Goal: Task Accomplishment & Management: Use online tool/utility

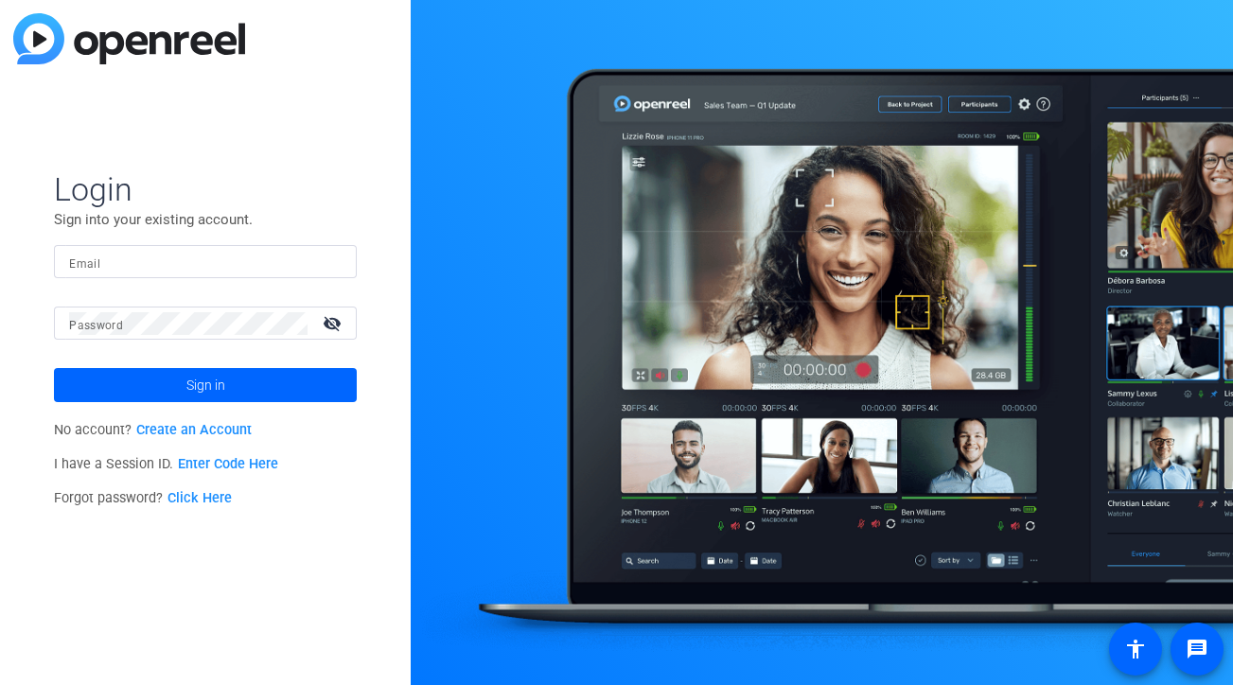
click at [191, 265] on input "Email" at bounding box center [205, 262] width 273 height 23
type input "[PERSON_NAME][EMAIL_ADDRESS][PERSON_NAME][DOMAIN_NAME]"
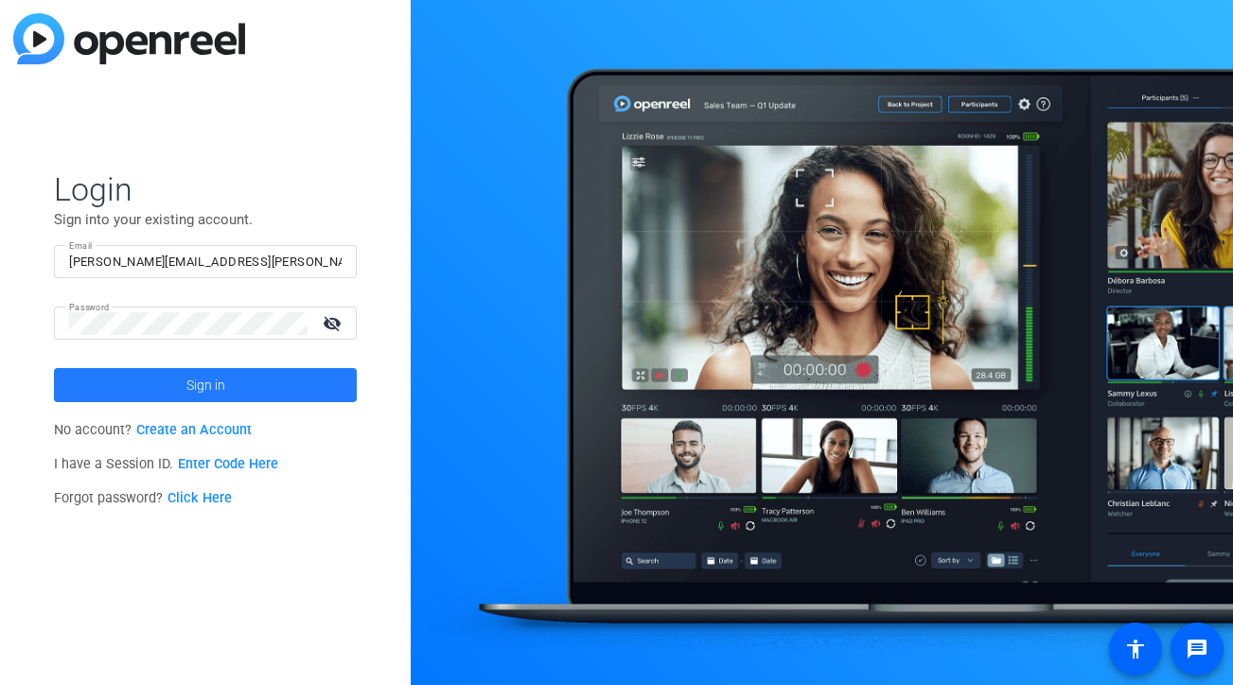
click at [230, 382] on span at bounding box center [205, 384] width 303 height 45
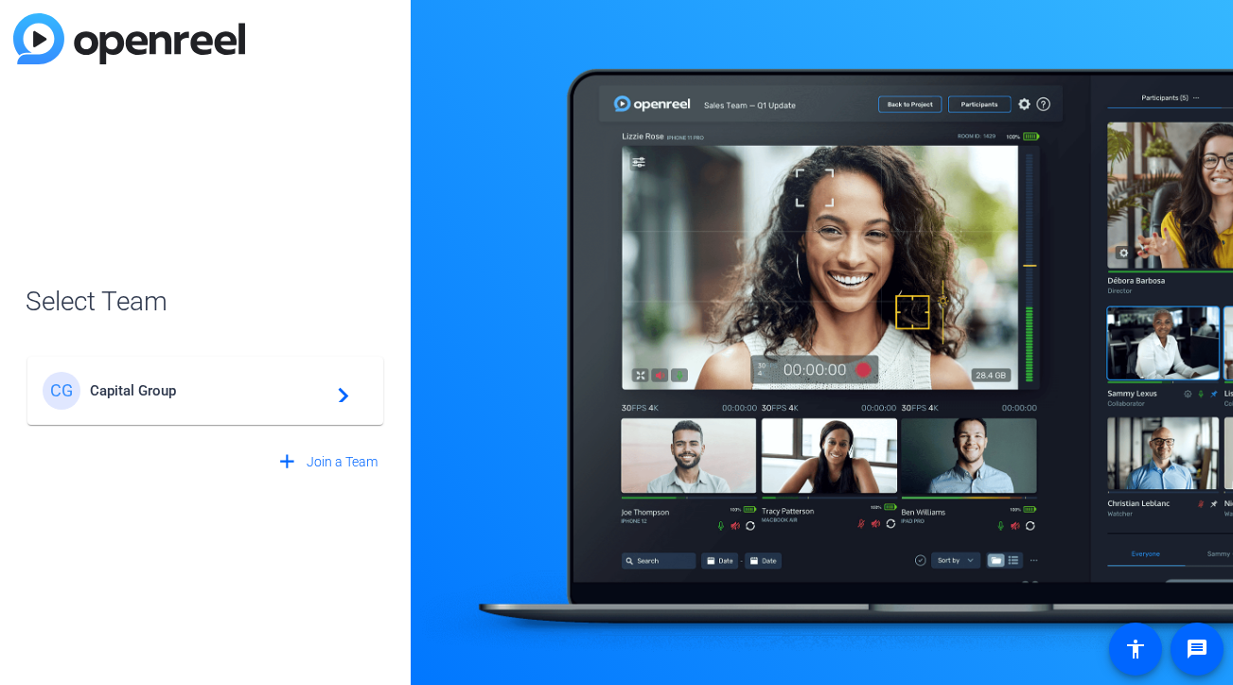
click at [232, 393] on span "Capital Group" at bounding box center [208, 390] width 237 height 17
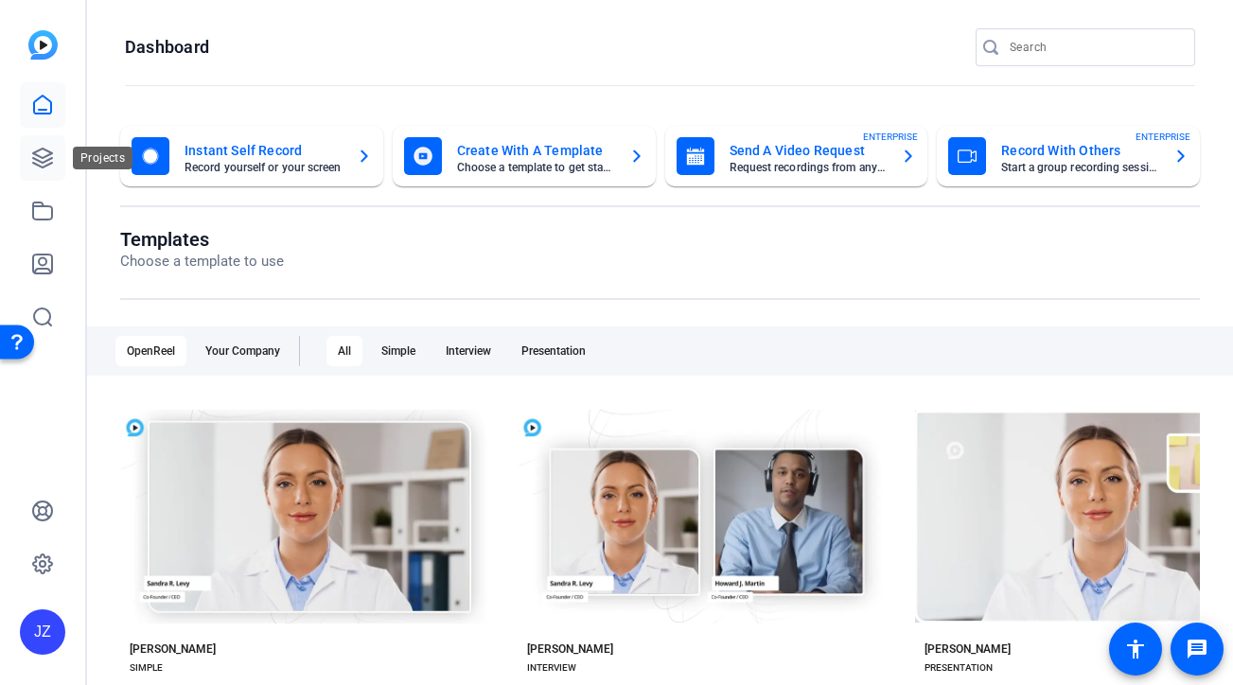
click at [50, 166] on icon at bounding box center [42, 158] width 23 height 23
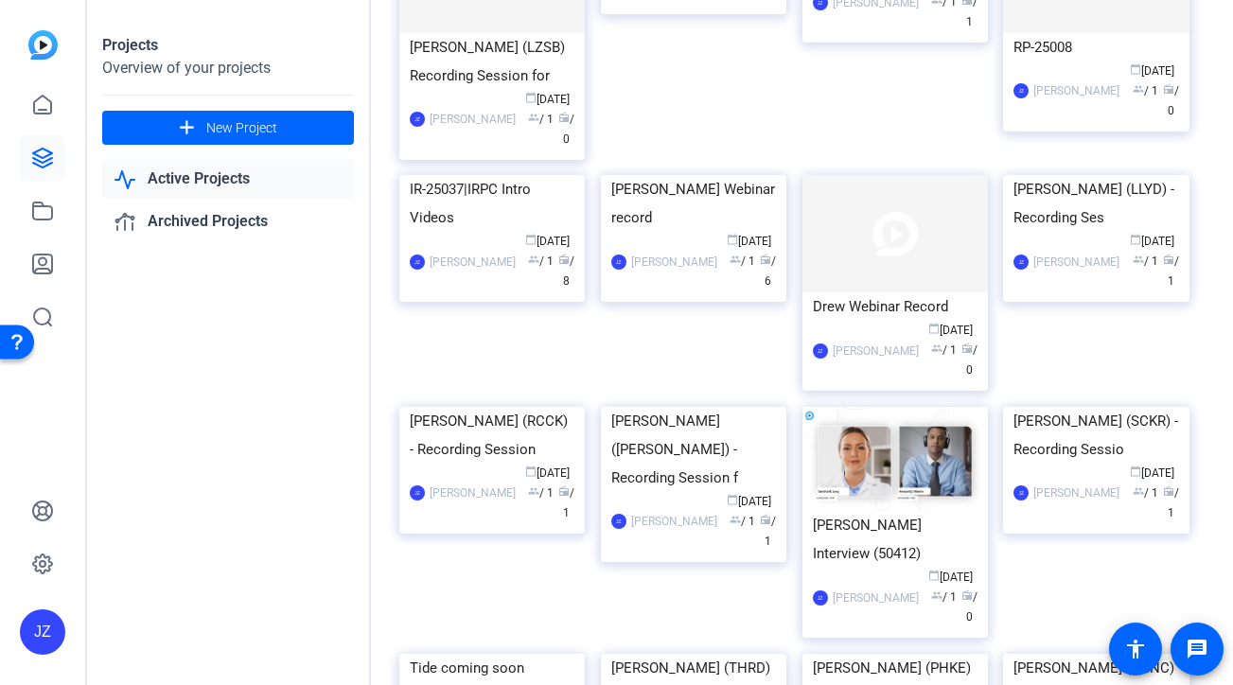
scroll to position [210, 0]
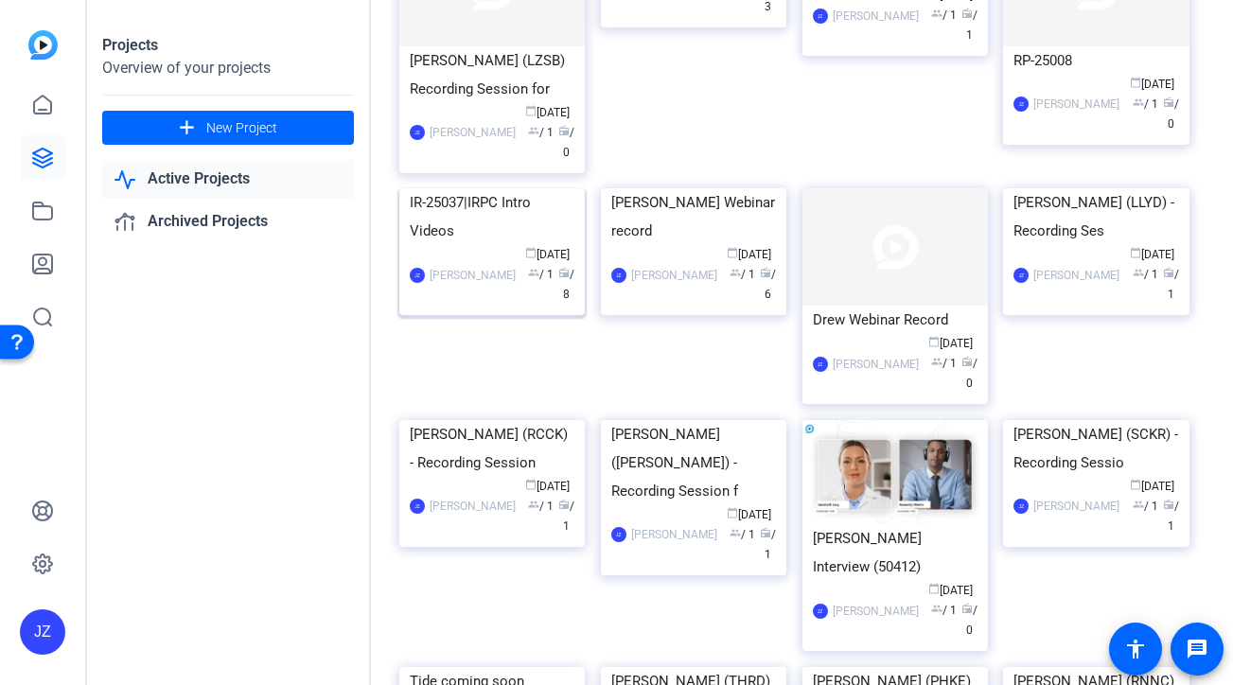
click at [501, 245] on div "IR-25037|IRPC Intro Videos" at bounding box center [492, 216] width 165 height 57
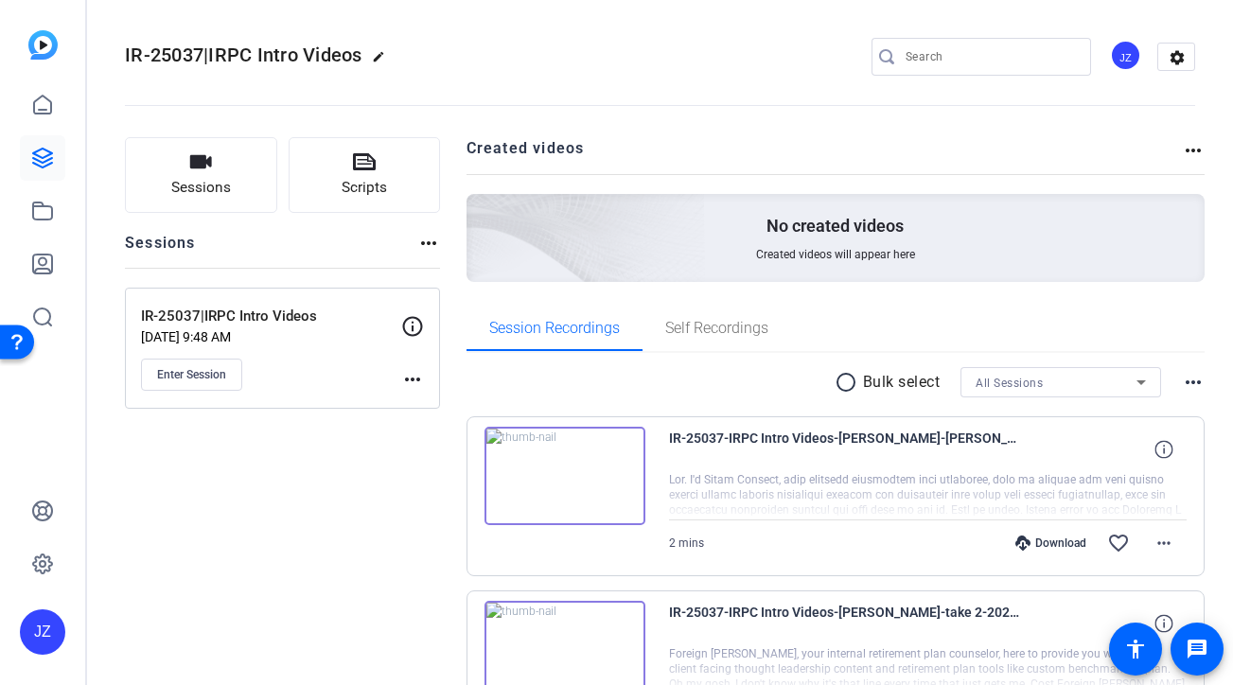
scroll to position [18, 0]
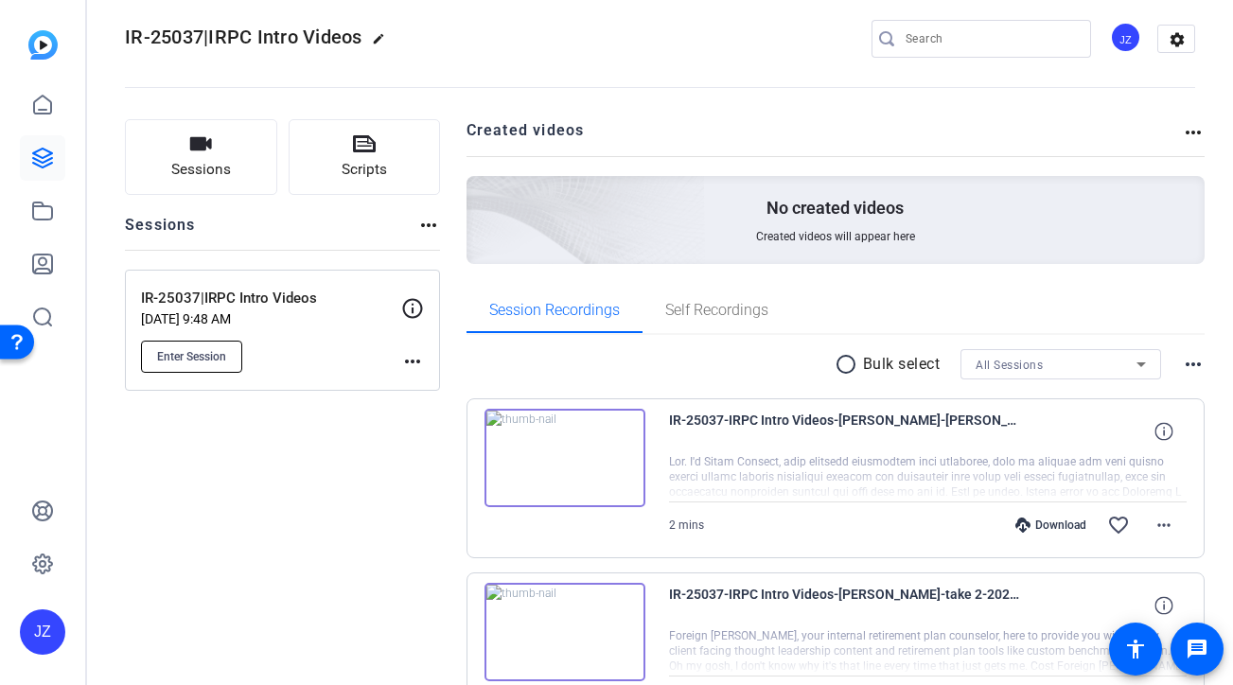
click at [210, 352] on span "Enter Session" at bounding box center [191, 356] width 69 height 15
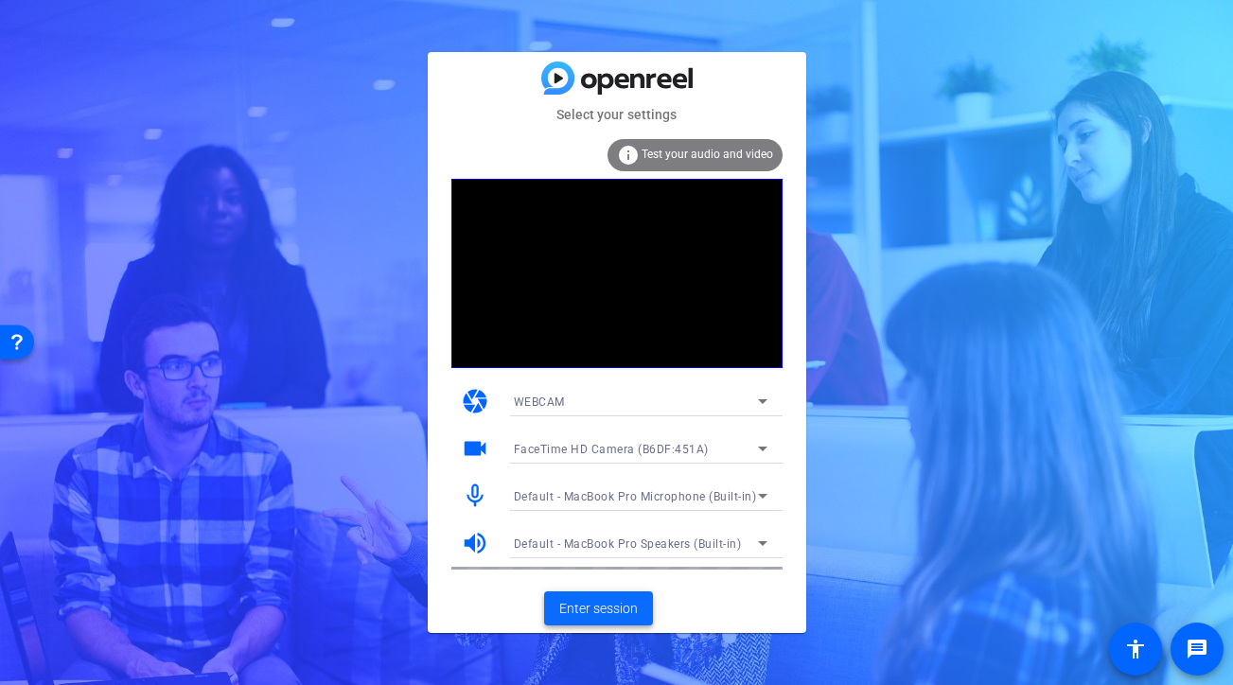
click at [629, 612] on span "Enter session" at bounding box center [598, 609] width 79 height 20
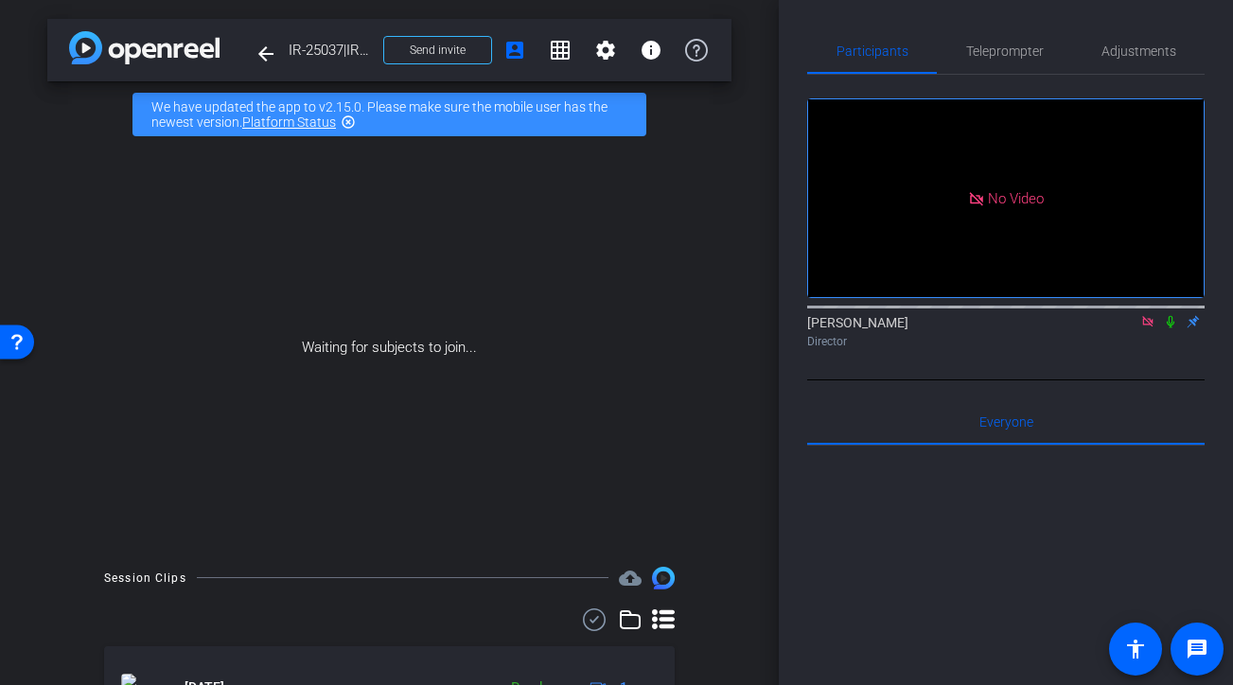
click at [1173, 350] on div "[PERSON_NAME] Director" at bounding box center [1005, 331] width 397 height 37
click at [1172, 328] on icon at bounding box center [1170, 321] width 15 height 13
click at [521, 56] on mat-icon "account_box" at bounding box center [514, 50] width 23 height 23
click at [451, 62] on span at bounding box center [437, 49] width 107 height 45
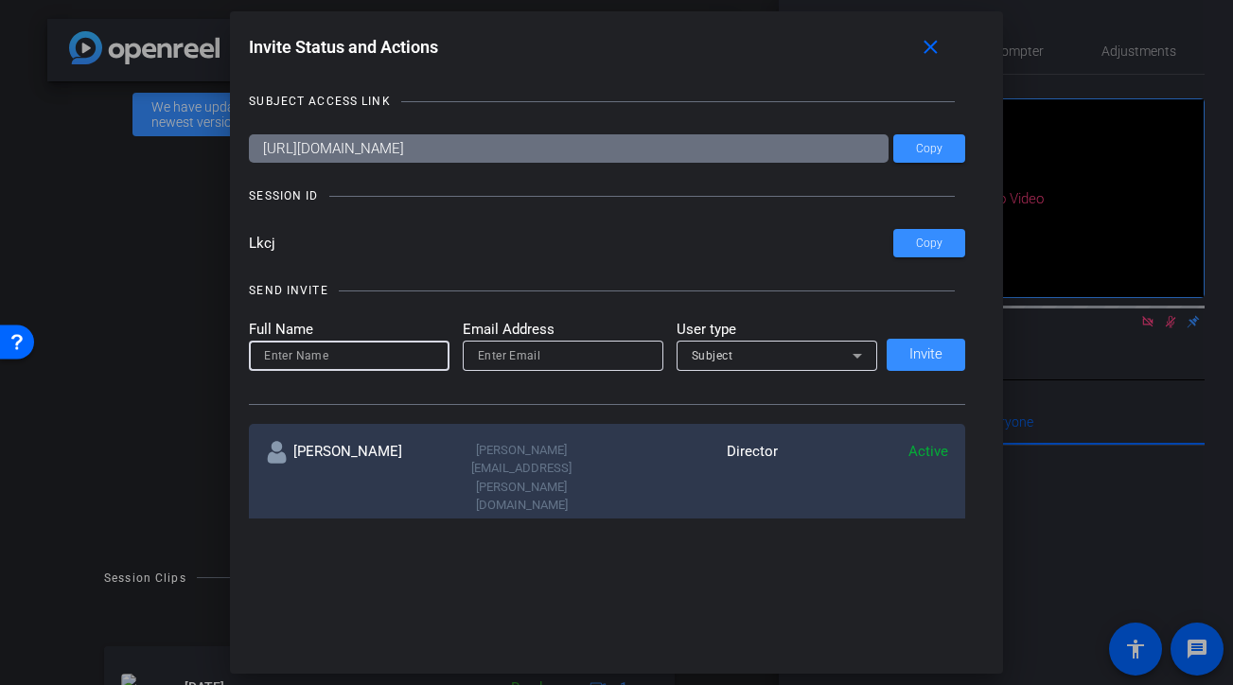
click at [393, 361] on input at bounding box center [349, 355] width 170 height 23
type input "eyd"
click at [520, 361] on input "email" at bounding box center [563, 355] width 170 height 23
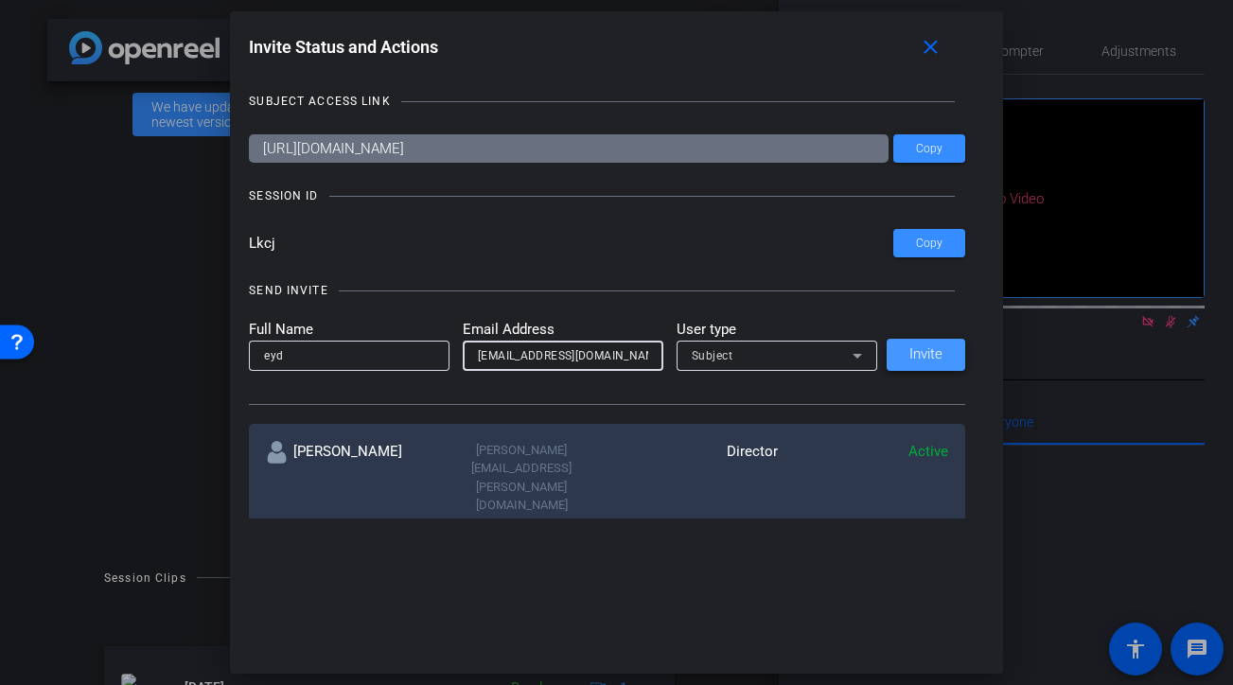
type input "[EMAIL_ADDRESS][DOMAIN_NAME]"
click at [935, 361] on span "Invite" at bounding box center [925, 354] width 33 height 14
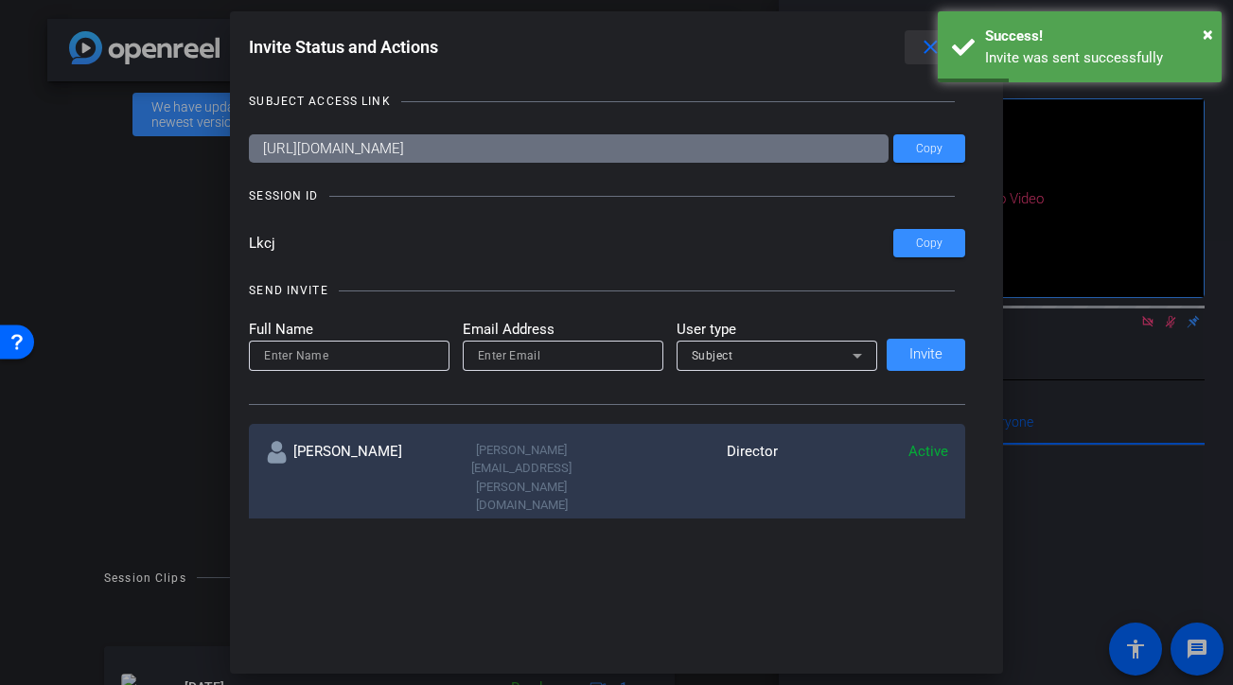
click at [925, 49] on mat-icon "close" at bounding box center [931, 48] width 24 height 24
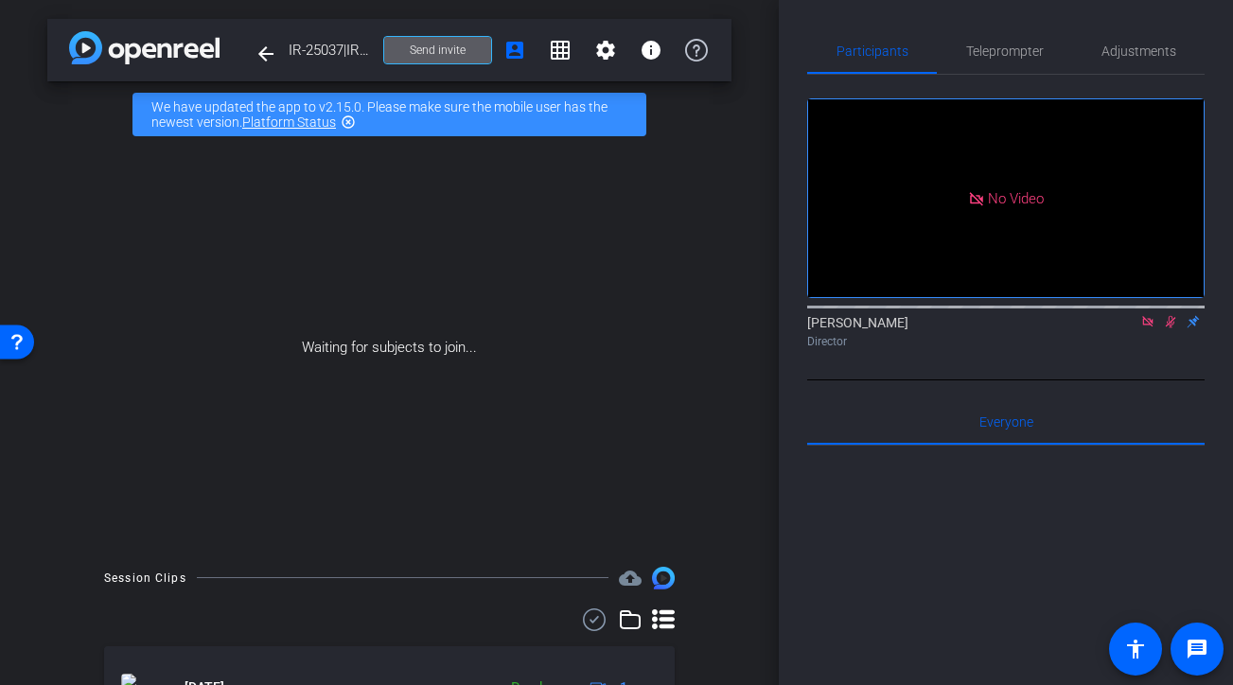
click at [426, 59] on span at bounding box center [437, 49] width 107 height 45
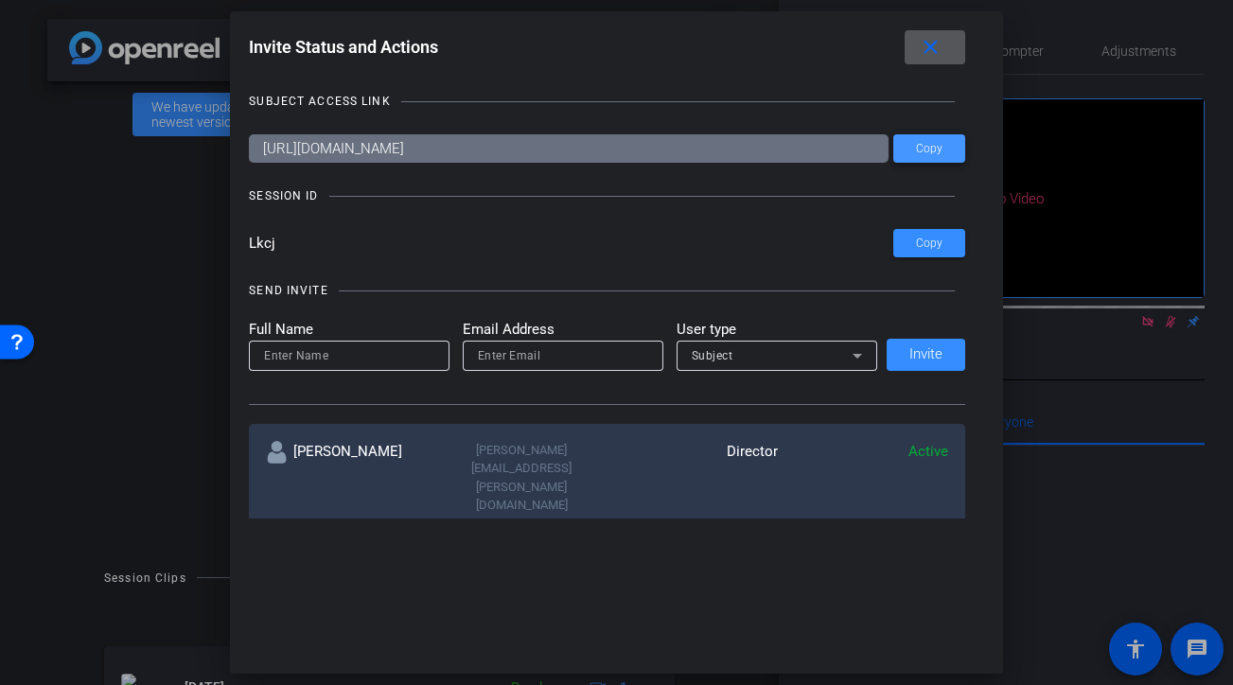
click at [946, 142] on span at bounding box center [929, 148] width 72 height 45
click at [935, 29] on span at bounding box center [935, 47] width 61 height 45
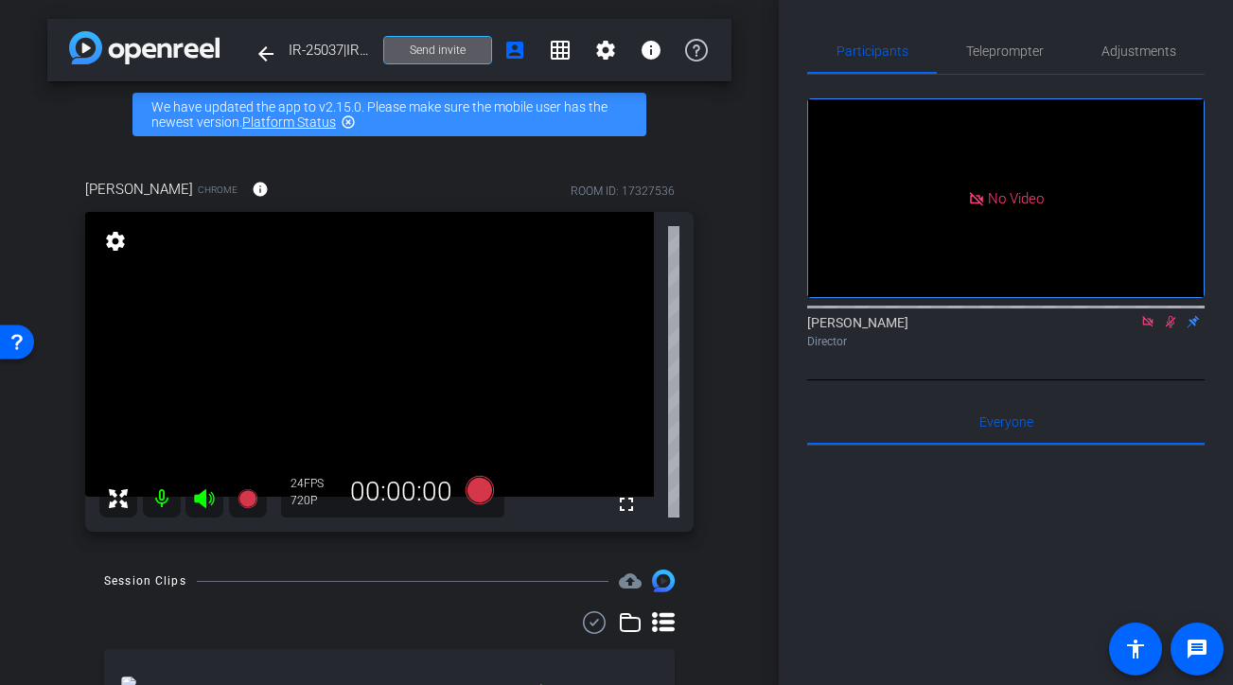
click at [1170, 328] on icon at bounding box center [1170, 321] width 15 height 13
click at [1136, 56] on span "Adjustments" at bounding box center [1138, 50] width 75 height 13
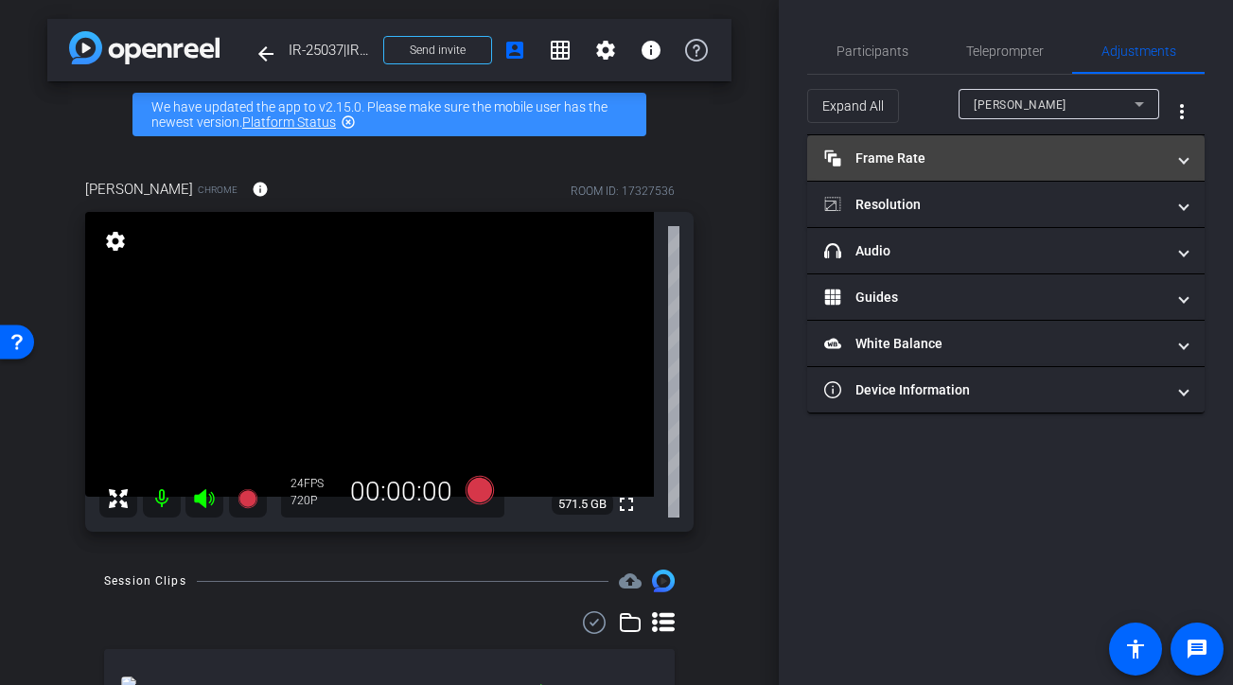
click at [975, 160] on mat-panel-title "Frame Rate Frame Rate" at bounding box center [994, 159] width 341 height 20
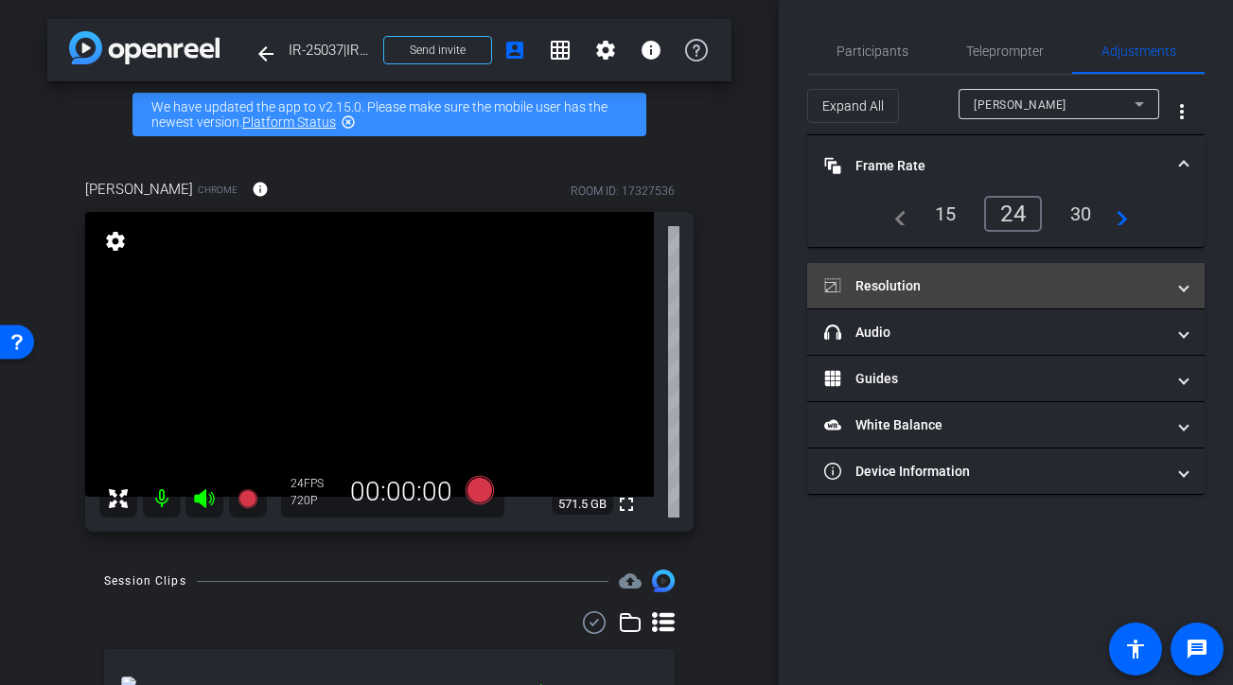
click at [947, 291] on mat-panel-title "Resolution" at bounding box center [994, 286] width 341 height 20
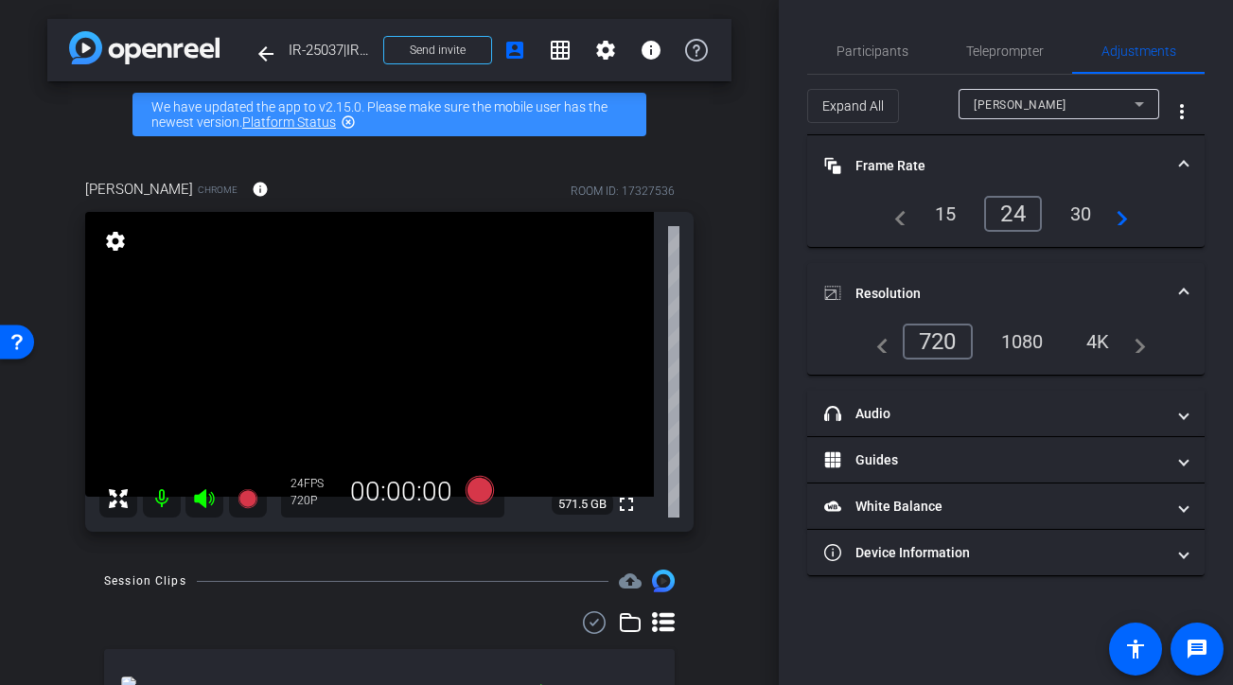
click at [1032, 341] on div "1080" at bounding box center [1022, 342] width 71 height 32
click at [894, 48] on span "Participants" at bounding box center [872, 50] width 72 height 13
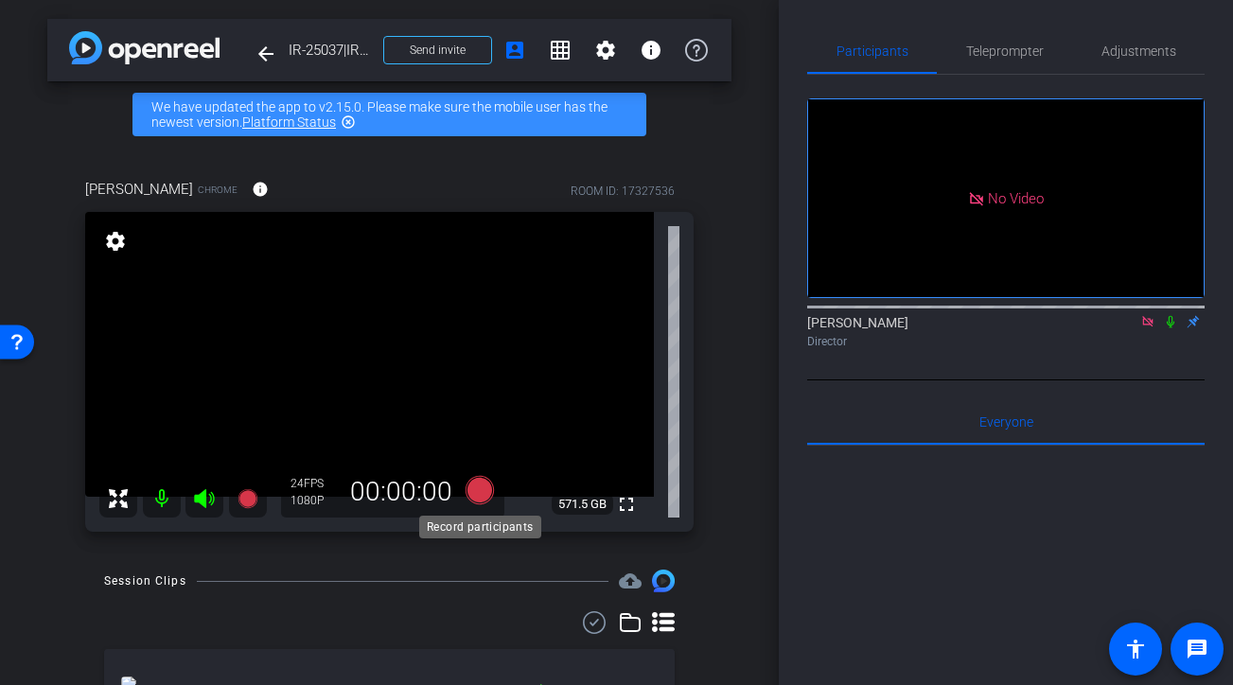
click at [482, 494] on icon at bounding box center [479, 490] width 28 height 28
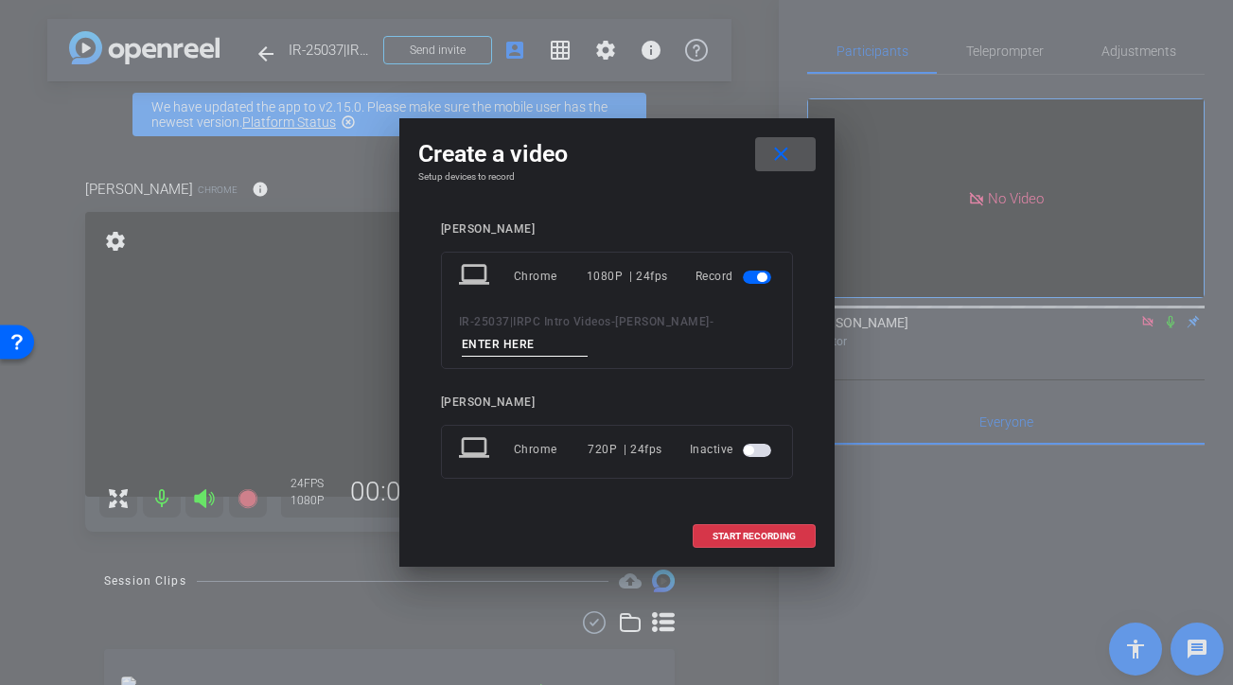
click at [535, 337] on input at bounding box center [525, 345] width 127 height 24
type input "take 1"
click at [733, 528] on span at bounding box center [754, 536] width 121 height 45
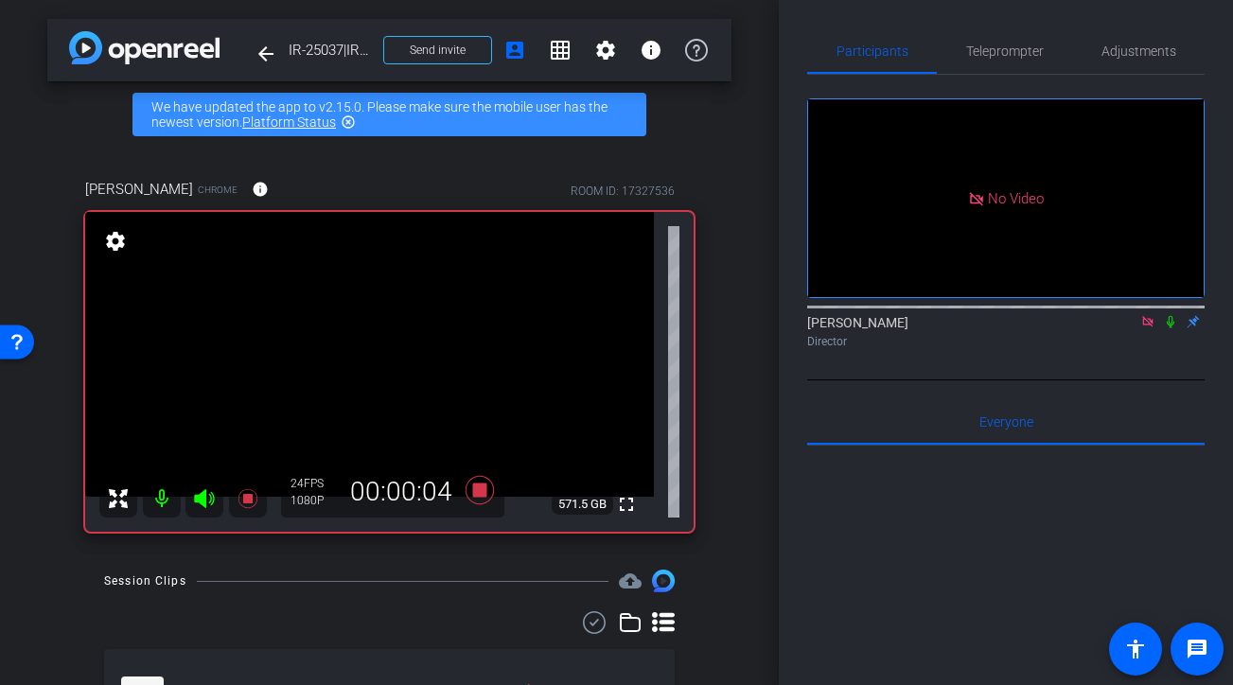
click at [1173, 315] on icon at bounding box center [1170, 321] width 15 height 13
click at [1169, 315] on icon at bounding box center [1170, 321] width 15 height 13
click at [473, 483] on icon at bounding box center [479, 490] width 45 height 34
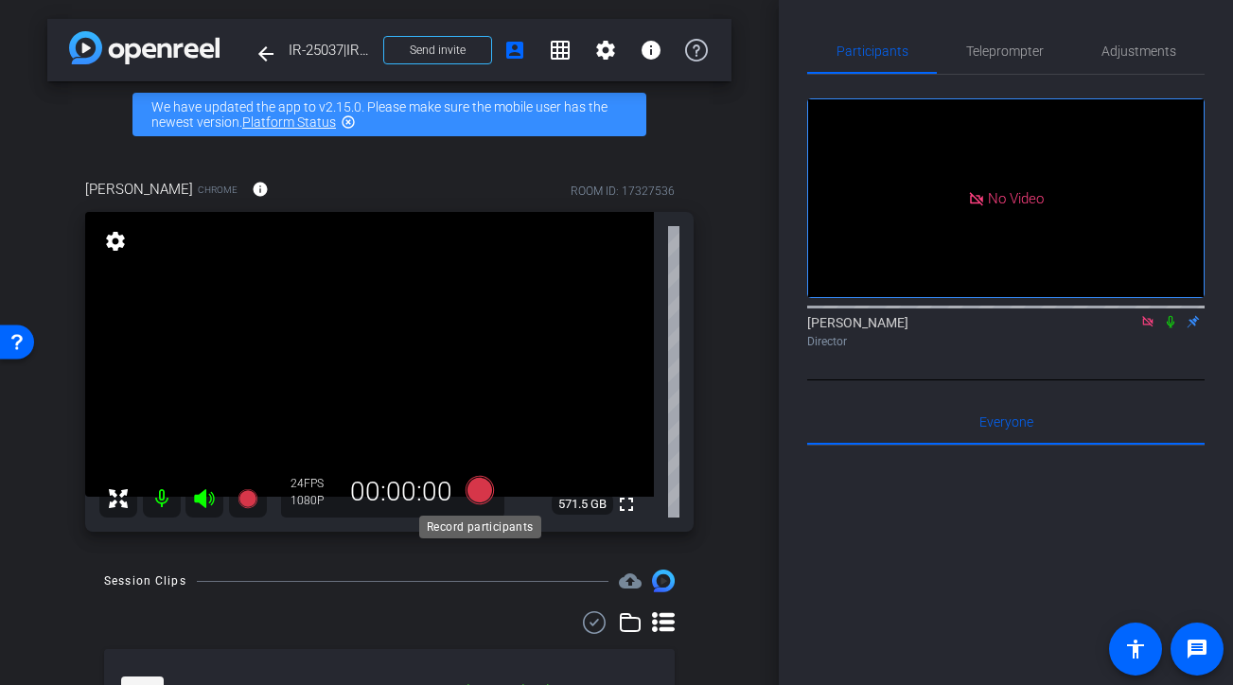
click at [481, 493] on icon at bounding box center [479, 490] width 28 height 28
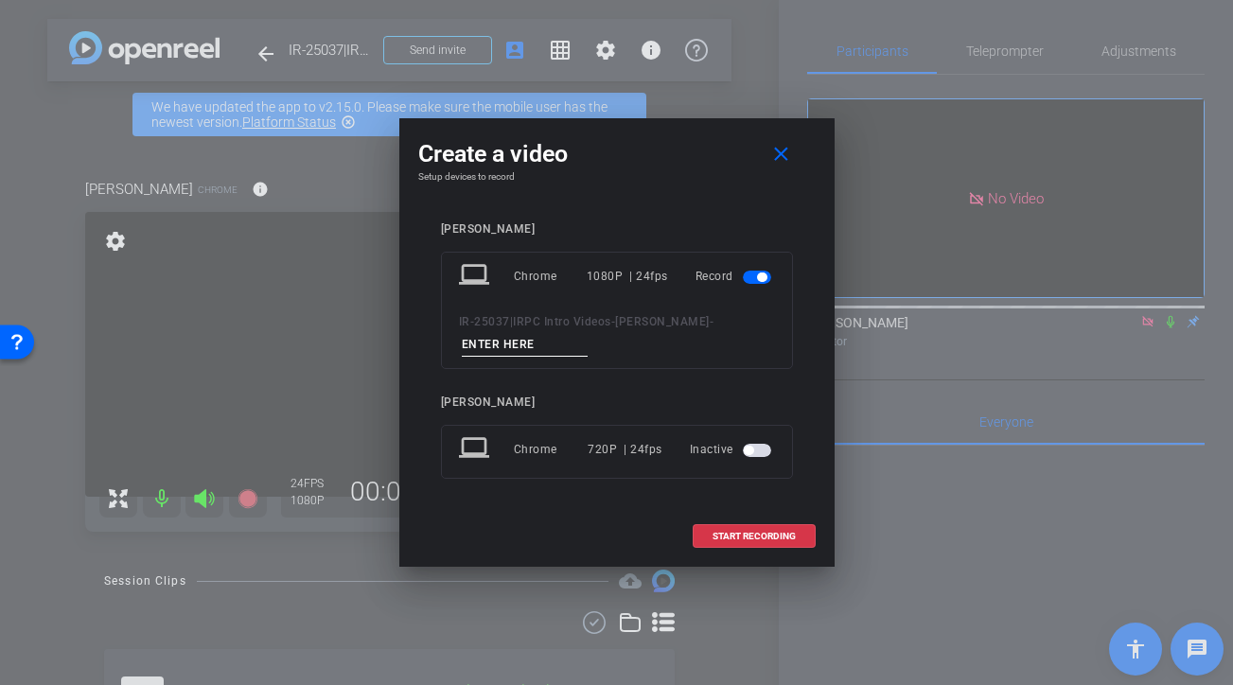
click at [519, 340] on input at bounding box center [525, 345] width 127 height 24
type input "take 2"
click at [723, 545] on span at bounding box center [754, 536] width 121 height 45
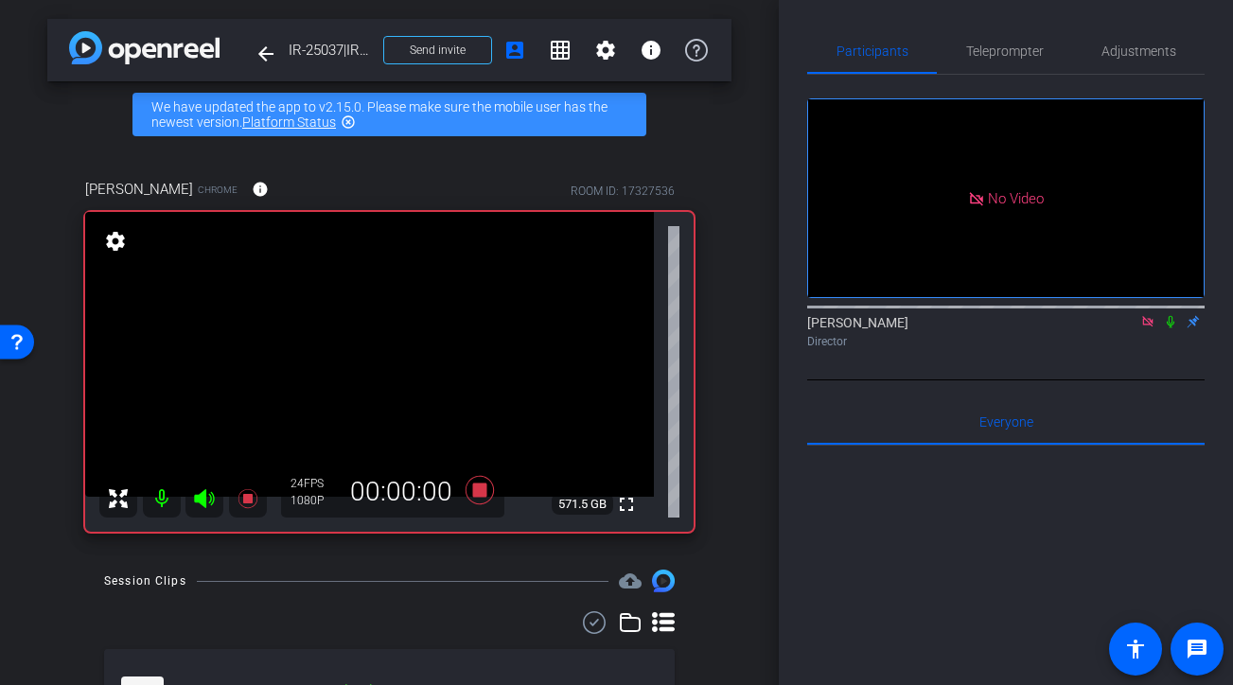
click at [1172, 315] on icon at bounding box center [1170, 321] width 15 height 13
click at [485, 487] on icon at bounding box center [479, 490] width 28 height 28
click at [1171, 316] on icon at bounding box center [1171, 322] width 10 height 12
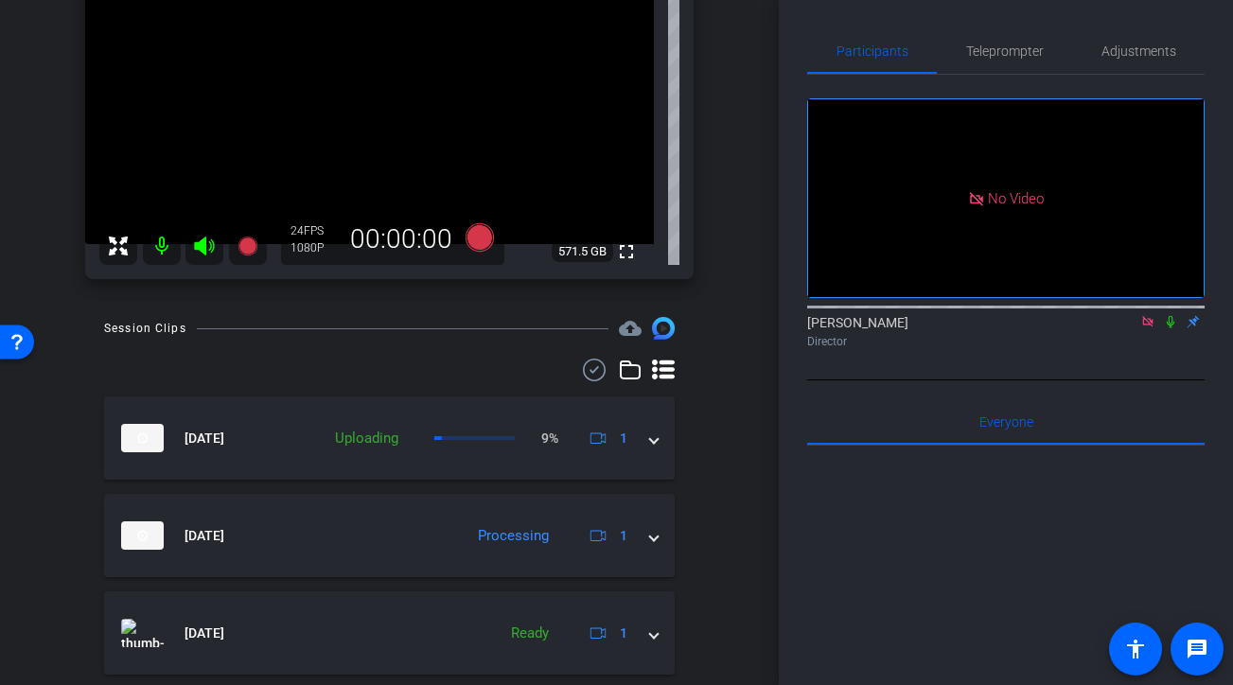
scroll to position [215, 0]
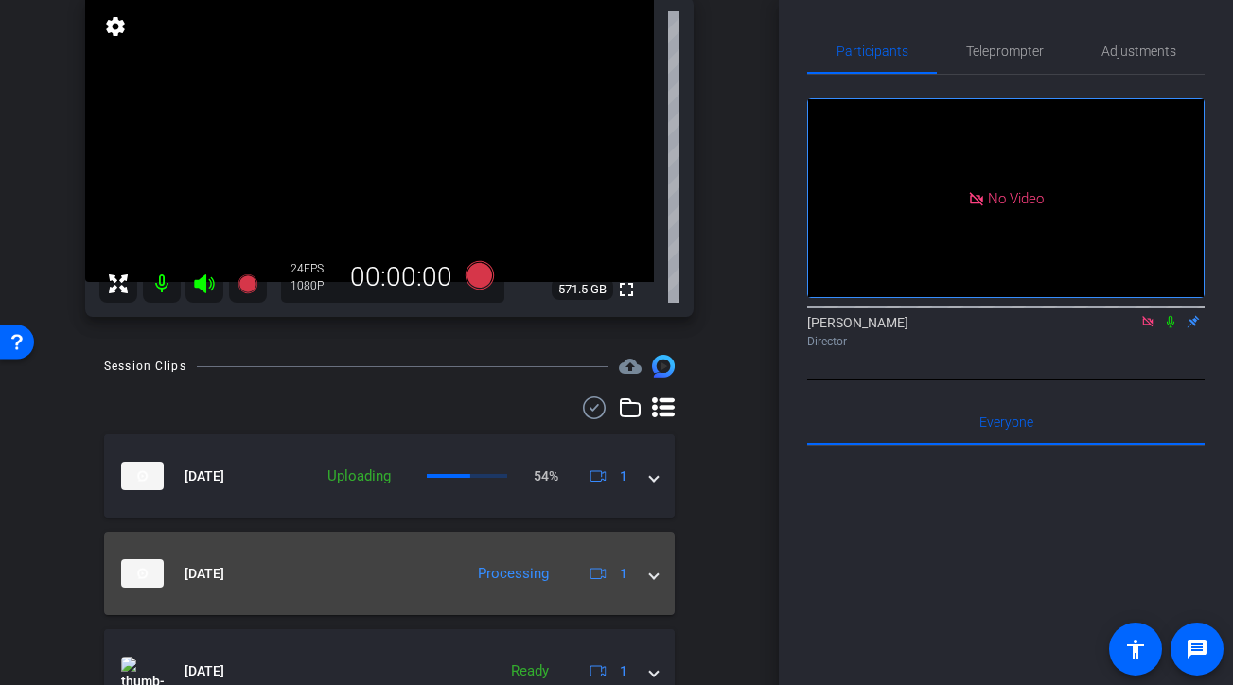
click at [243, 563] on mat-panel-title "[DATE]" at bounding box center [287, 573] width 332 height 28
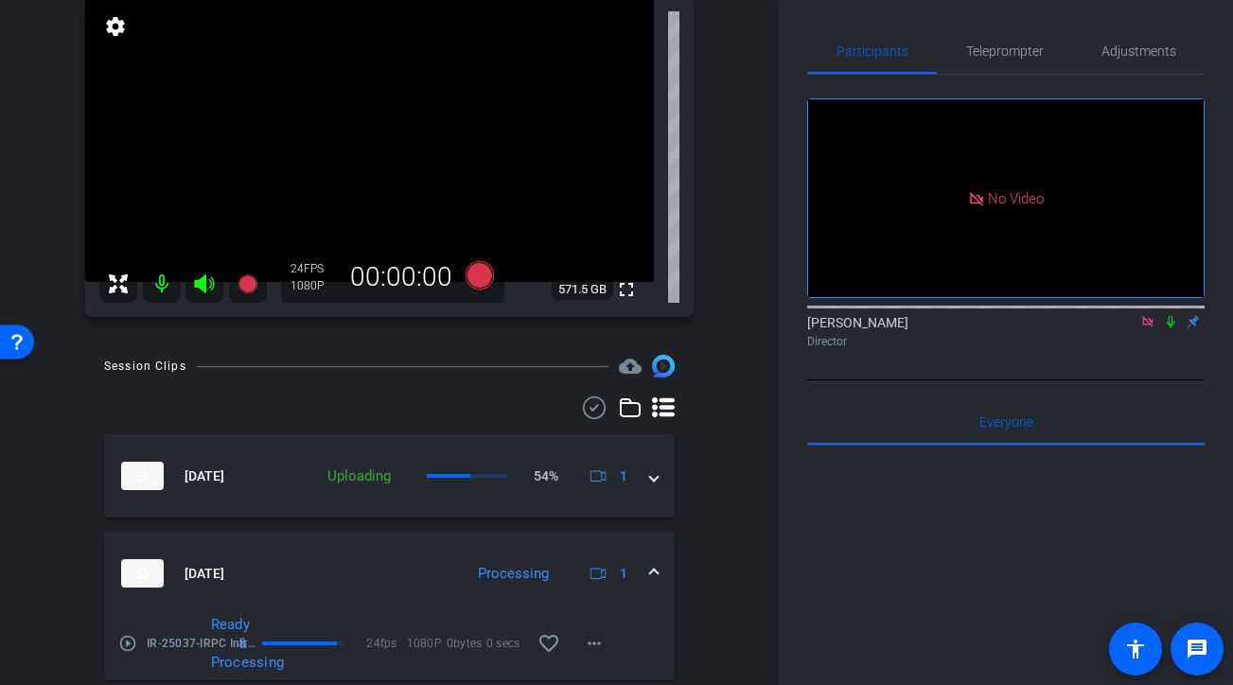
click at [130, 642] on mat-icon "play_circle_outline" at bounding box center [127, 643] width 19 height 19
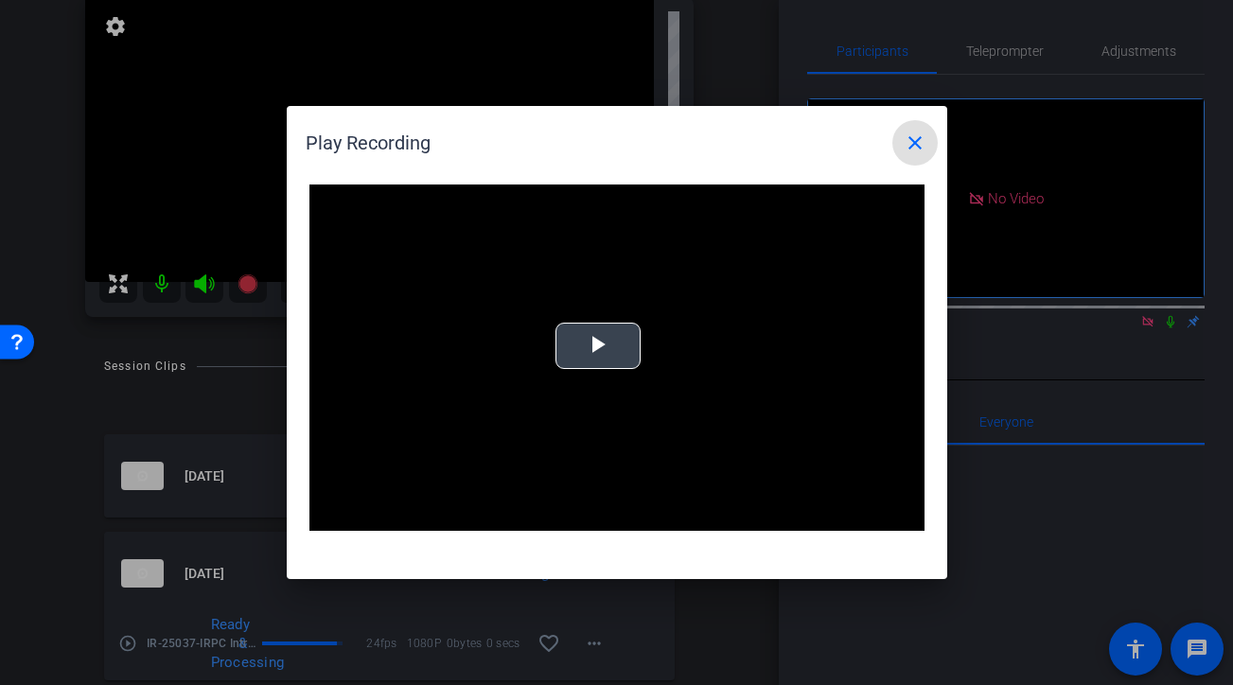
click at [598, 346] on span "Video Player" at bounding box center [598, 346] width 0 height 0
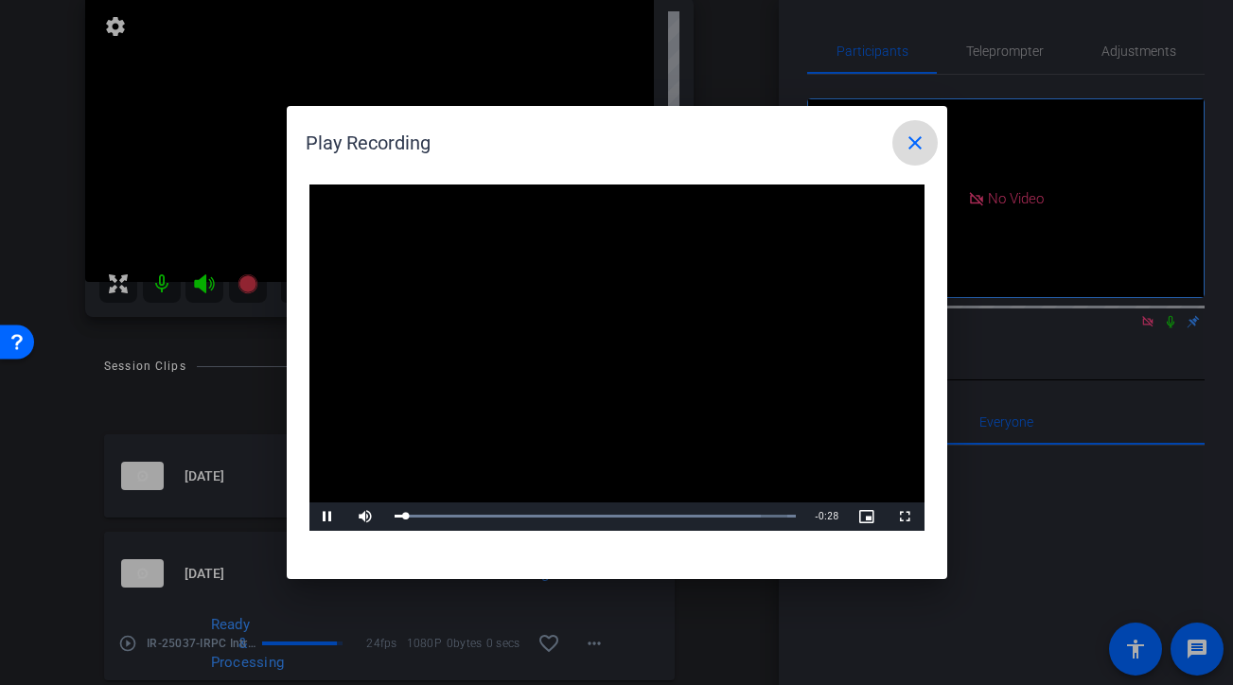
click at [914, 144] on mat-icon "close" at bounding box center [915, 143] width 23 height 23
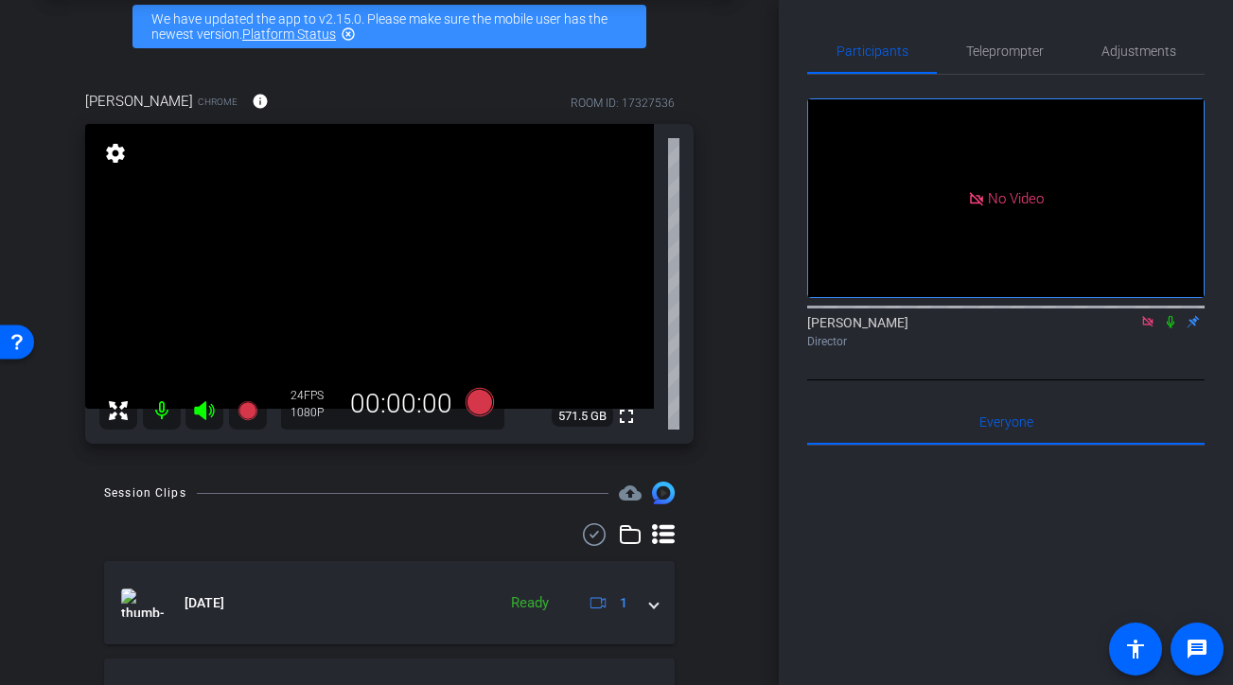
scroll to position [87, 0]
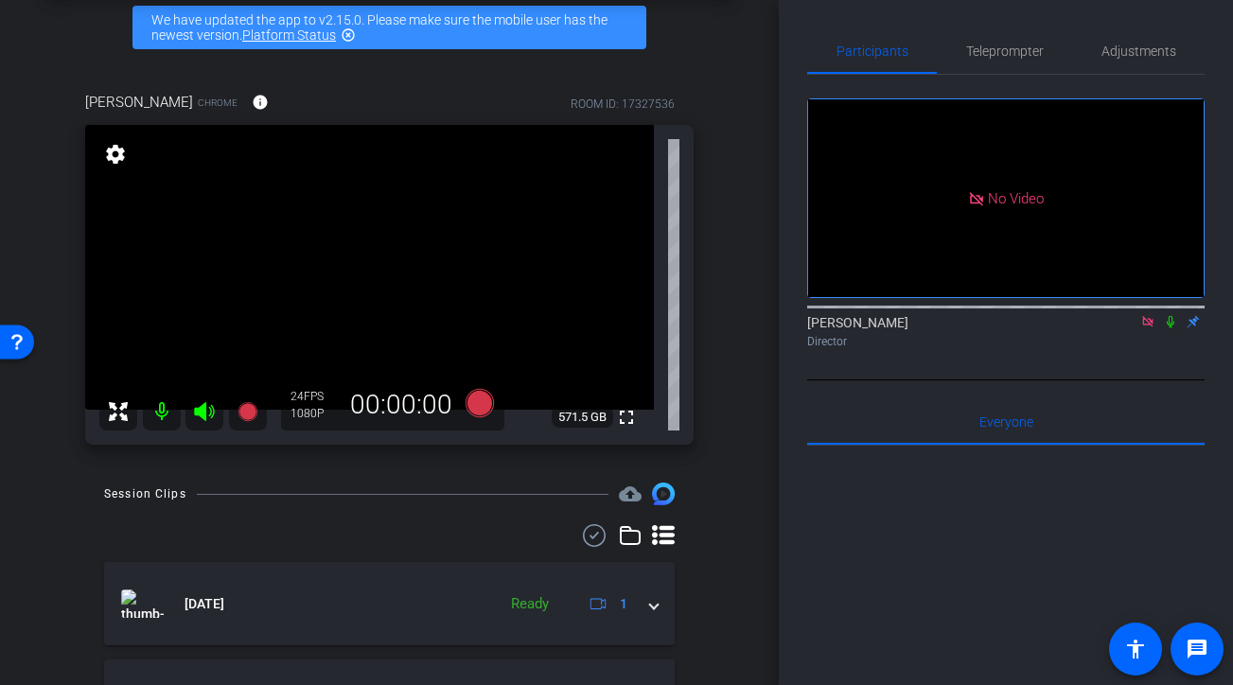
click at [1173, 315] on icon at bounding box center [1170, 321] width 15 height 13
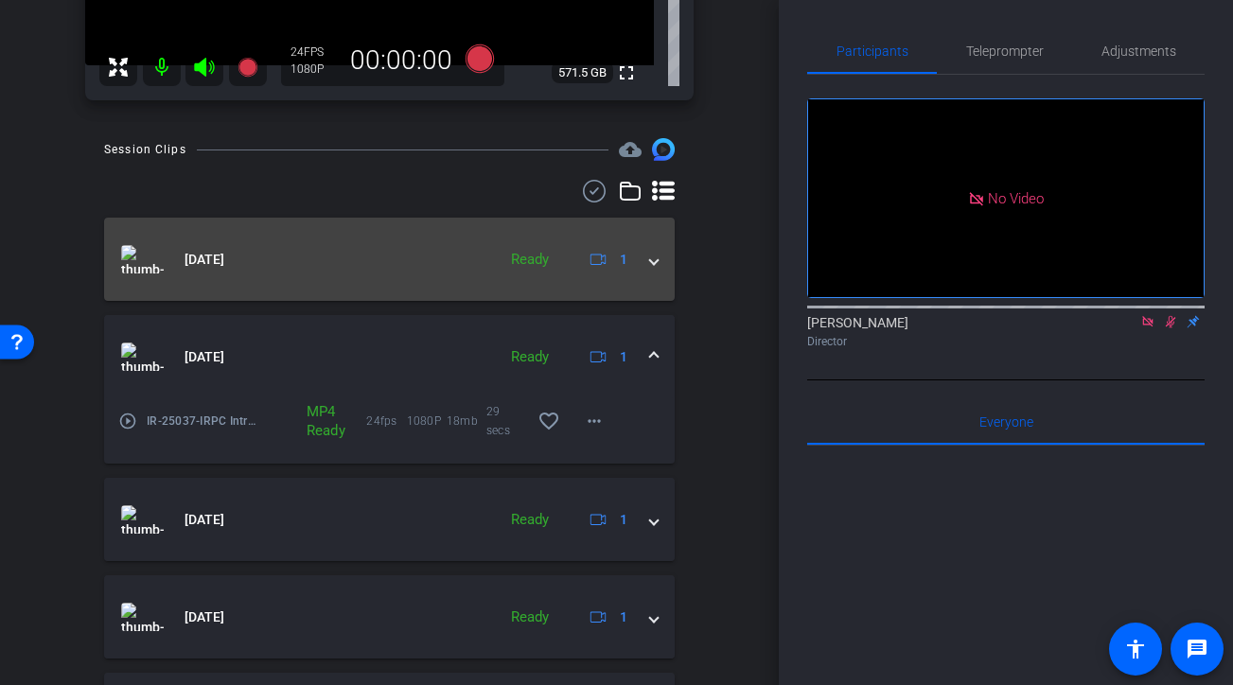
scroll to position [428, 0]
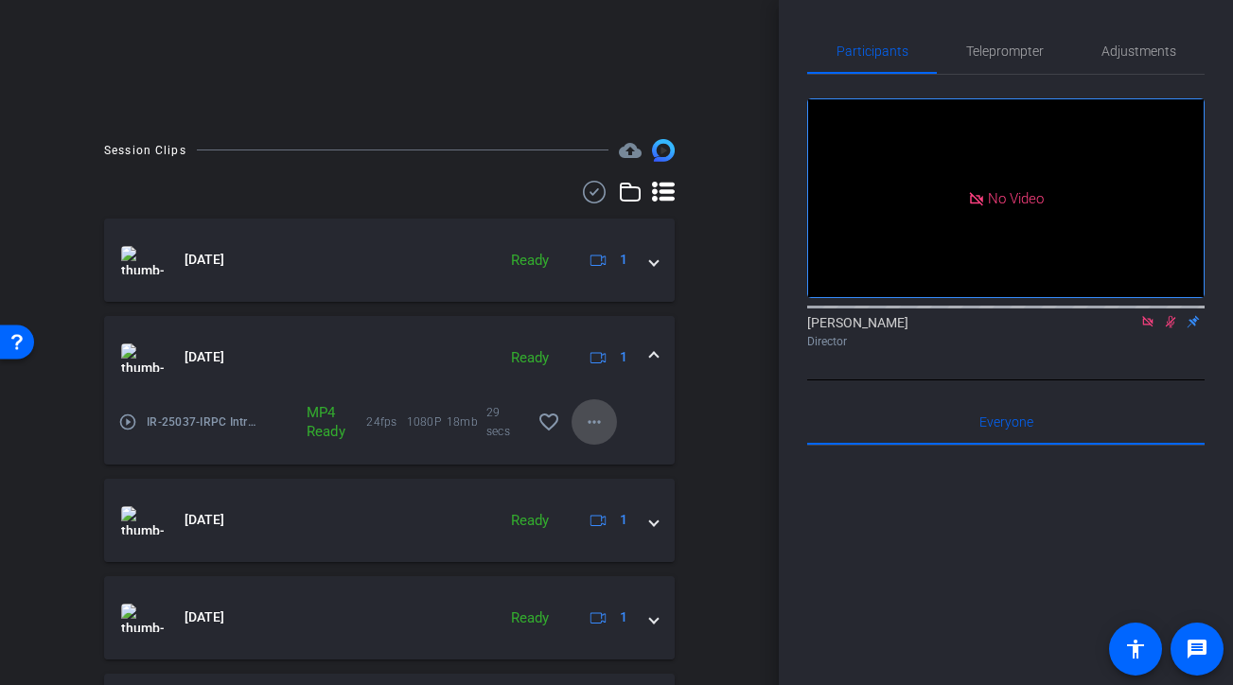
click at [591, 425] on mat-icon "more_horiz" at bounding box center [594, 422] width 23 height 23
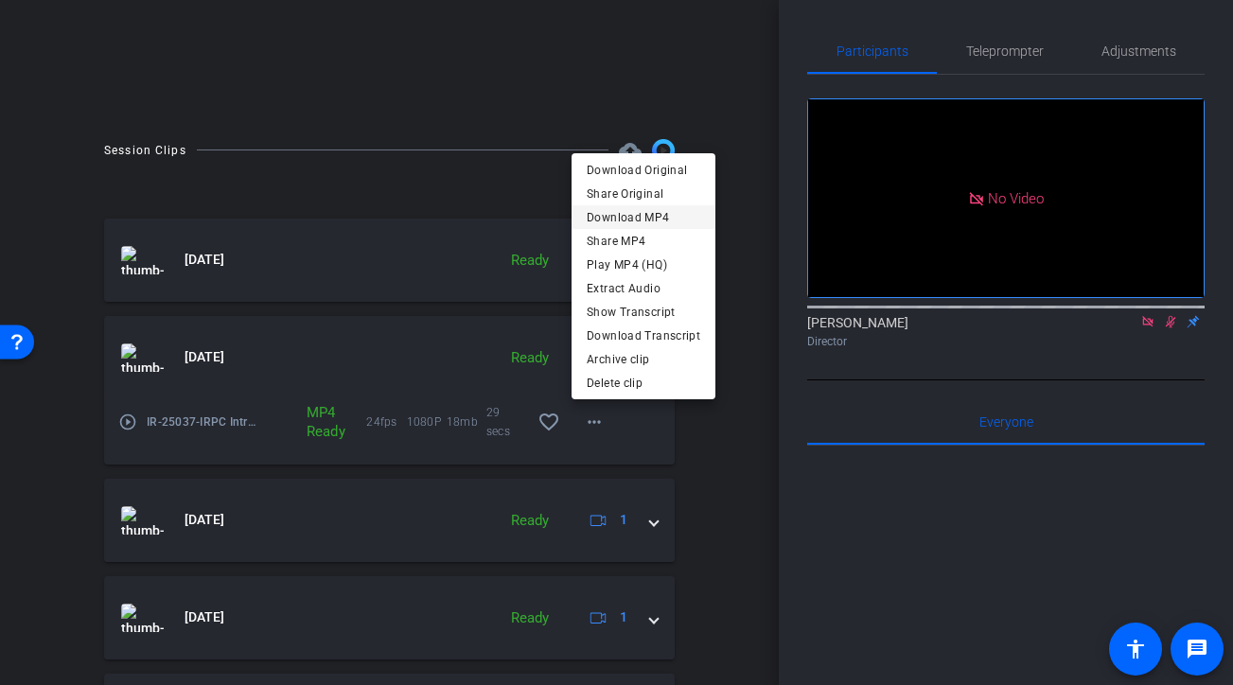
click at [664, 221] on span "Download MP4" at bounding box center [644, 216] width 114 height 23
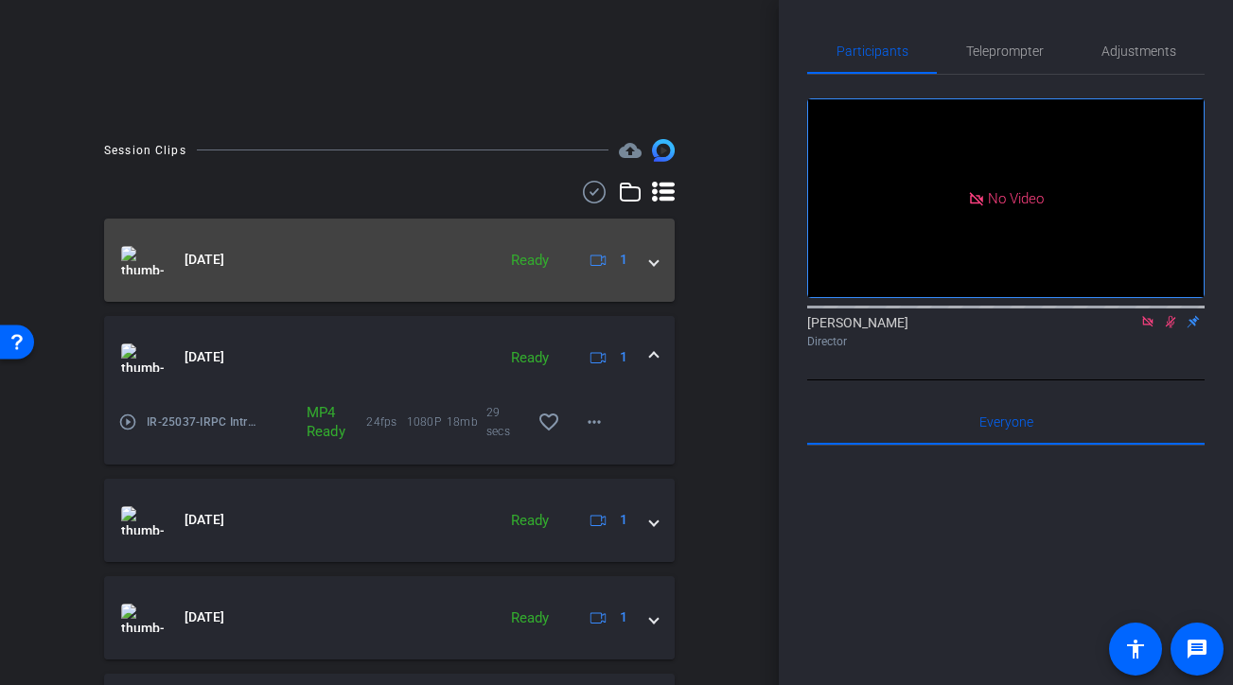
click at [652, 263] on span at bounding box center [654, 260] width 8 height 20
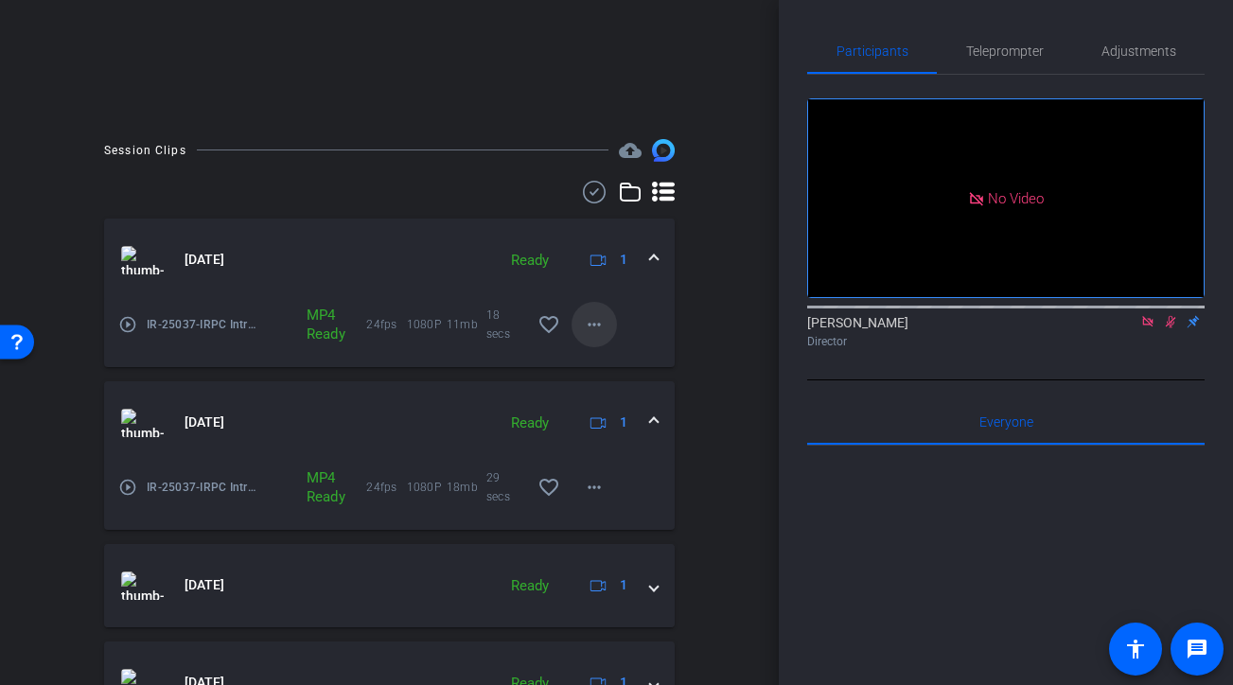
click at [583, 327] on mat-icon "more_horiz" at bounding box center [594, 324] width 23 height 23
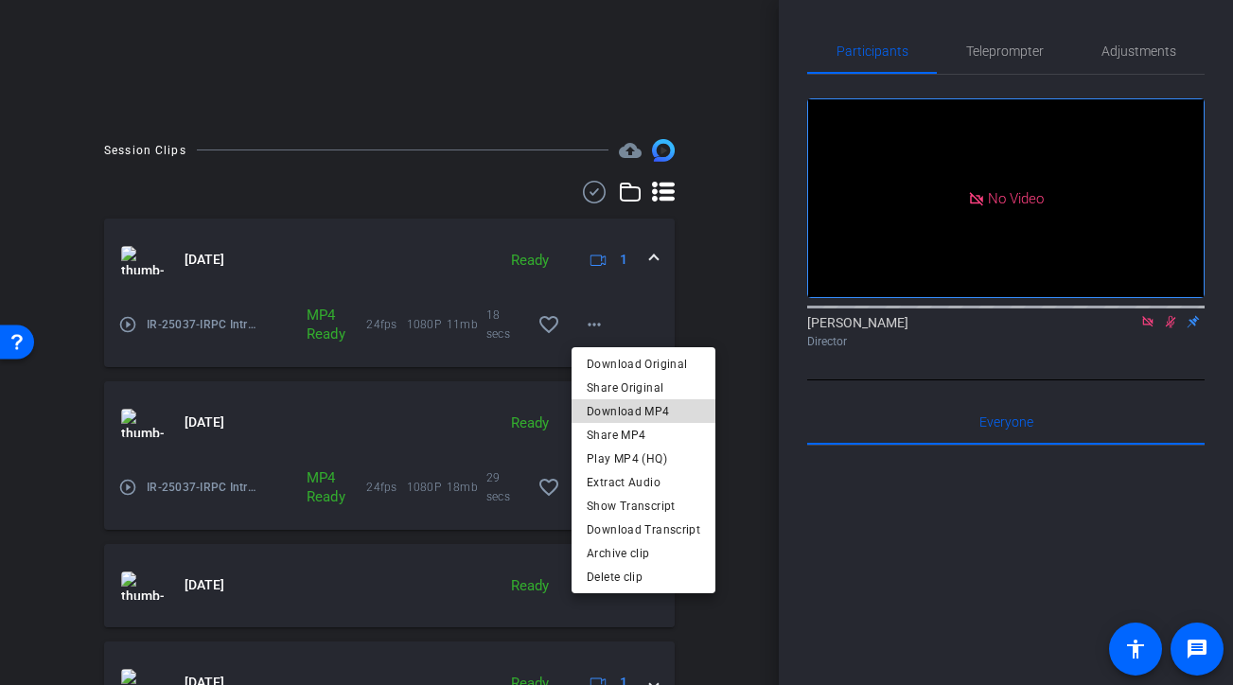
click at [653, 410] on span "Download MP4" at bounding box center [644, 410] width 114 height 23
